Goal: Task Accomplishment & Management: Use online tool/utility

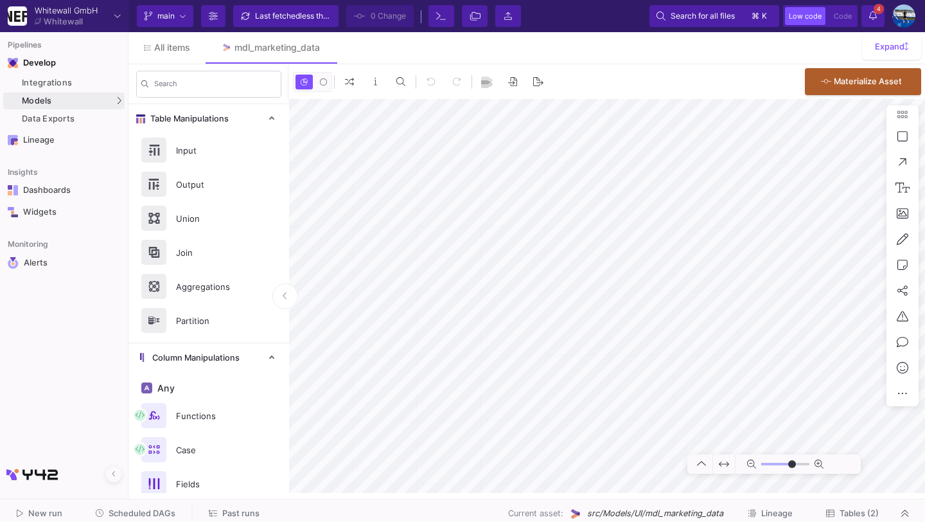
click at [139, 508] on span "Scheduled DAGs" at bounding box center [136, 513] width 80 height 10
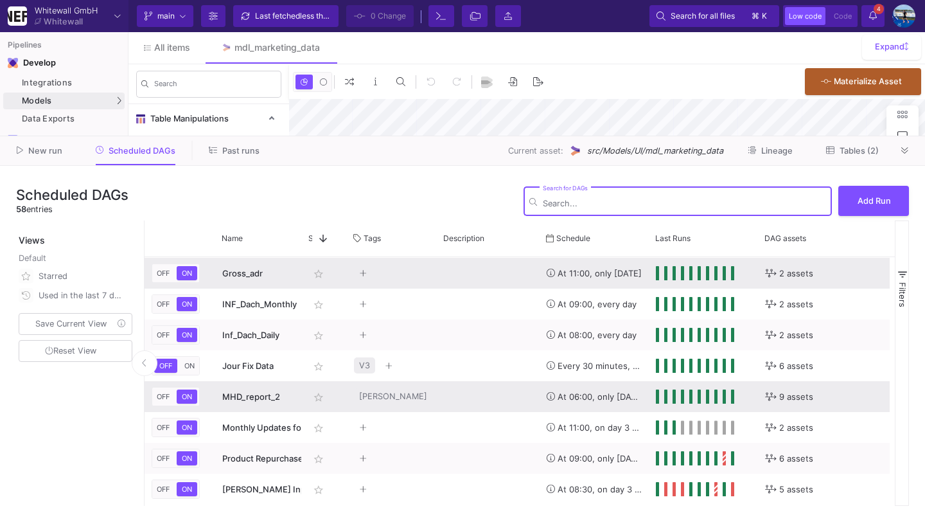
scroll to position [123, 0]
type input "-40"
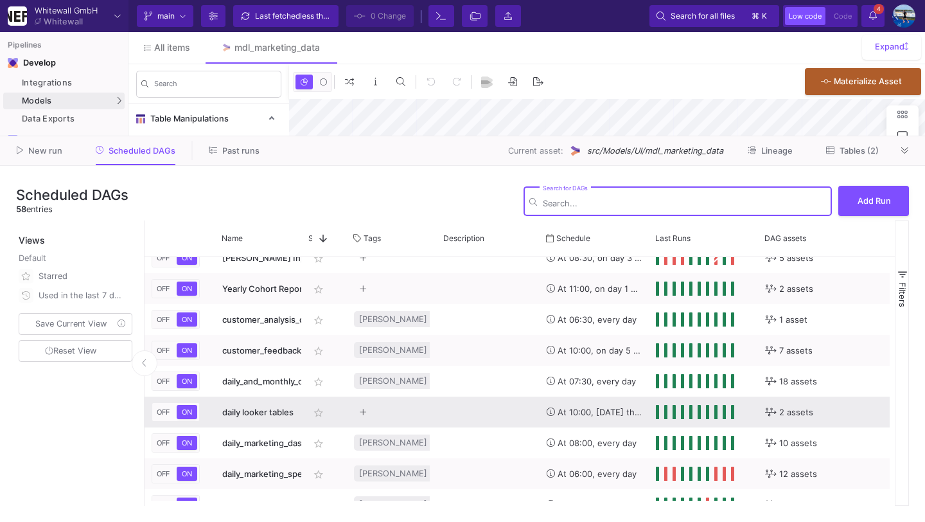
scroll to position [355, 0]
